Goal: Transaction & Acquisition: Subscribe to service/newsletter

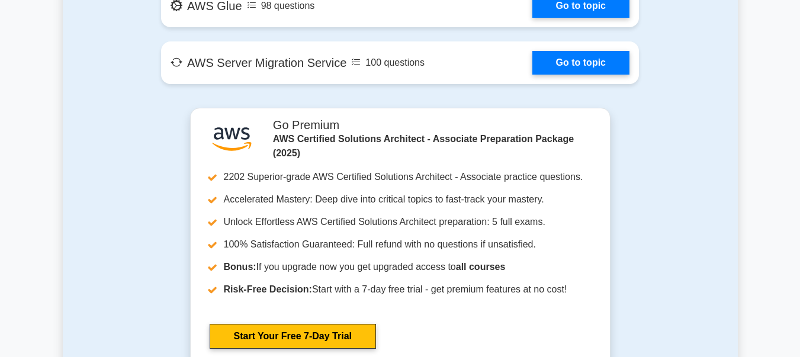
scroll to position [2244, 0]
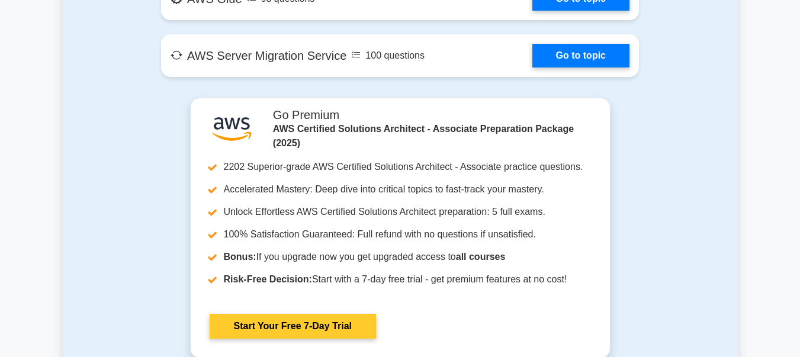
click at [284, 324] on link "Start Your Free 7-Day Trial" at bounding box center [293, 326] width 166 height 25
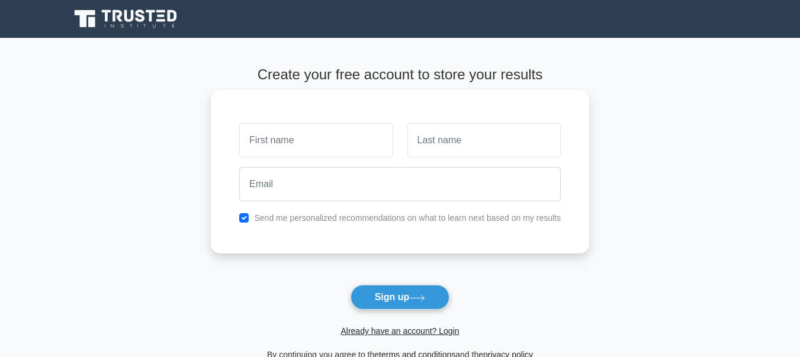
click at [364, 145] on input "text" at bounding box center [315, 140] width 153 height 34
click at [364, 146] on input "text" at bounding box center [315, 140] width 153 height 34
type input "Herizo Liantsoa"
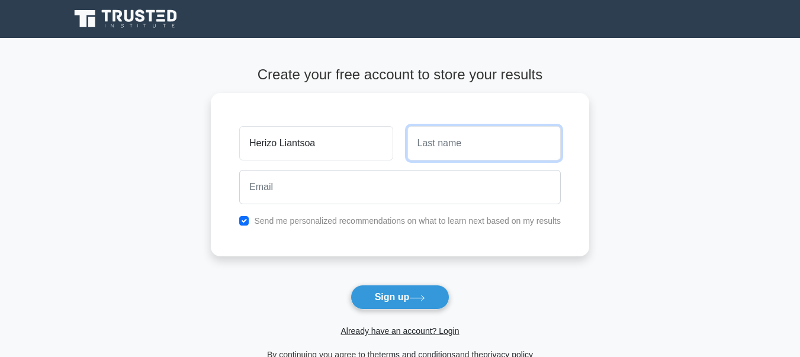
type input "Q"
type input "RAKOTOARISOA"
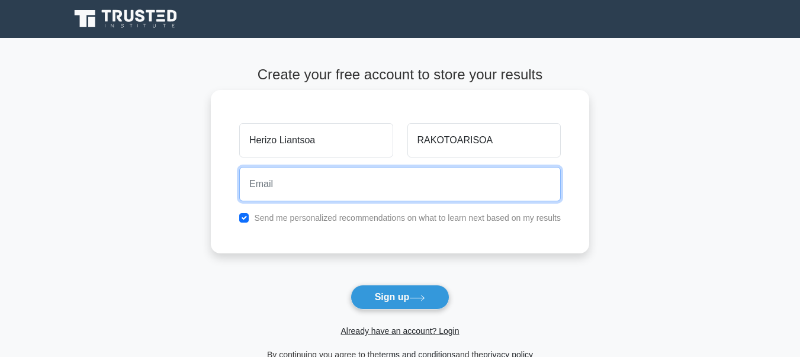
click at [356, 182] on input "email" at bounding box center [399, 184] width 321 height 34
type input "[EMAIL_ADDRESS][DOMAIN_NAME]"
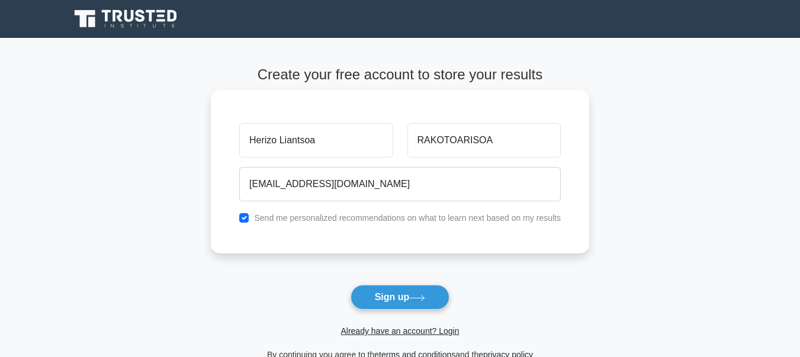
click at [284, 221] on label "Send me personalized recommendations on what to learn next based on my results" at bounding box center [407, 217] width 307 height 9
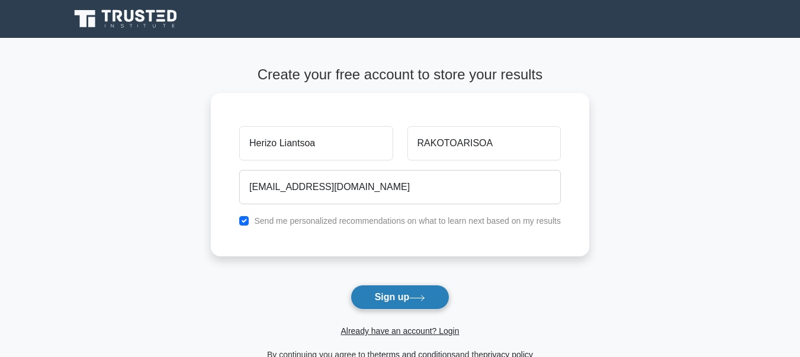
click at [400, 297] on button "Sign up" at bounding box center [399, 297] width 99 height 25
